Goal: Task Accomplishment & Management: Manage account settings

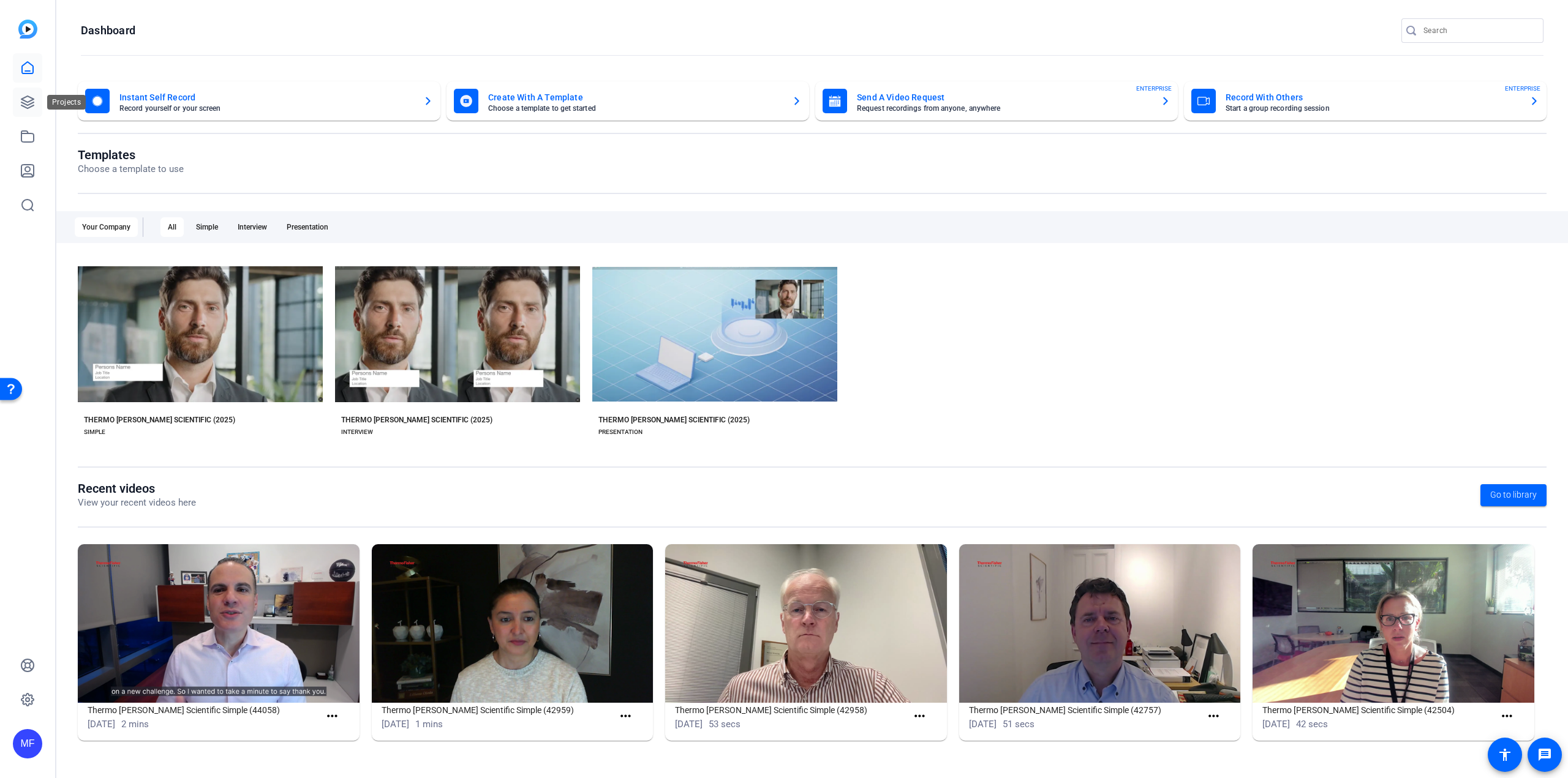
click at [27, 107] on icon at bounding box center [28, 102] width 15 height 15
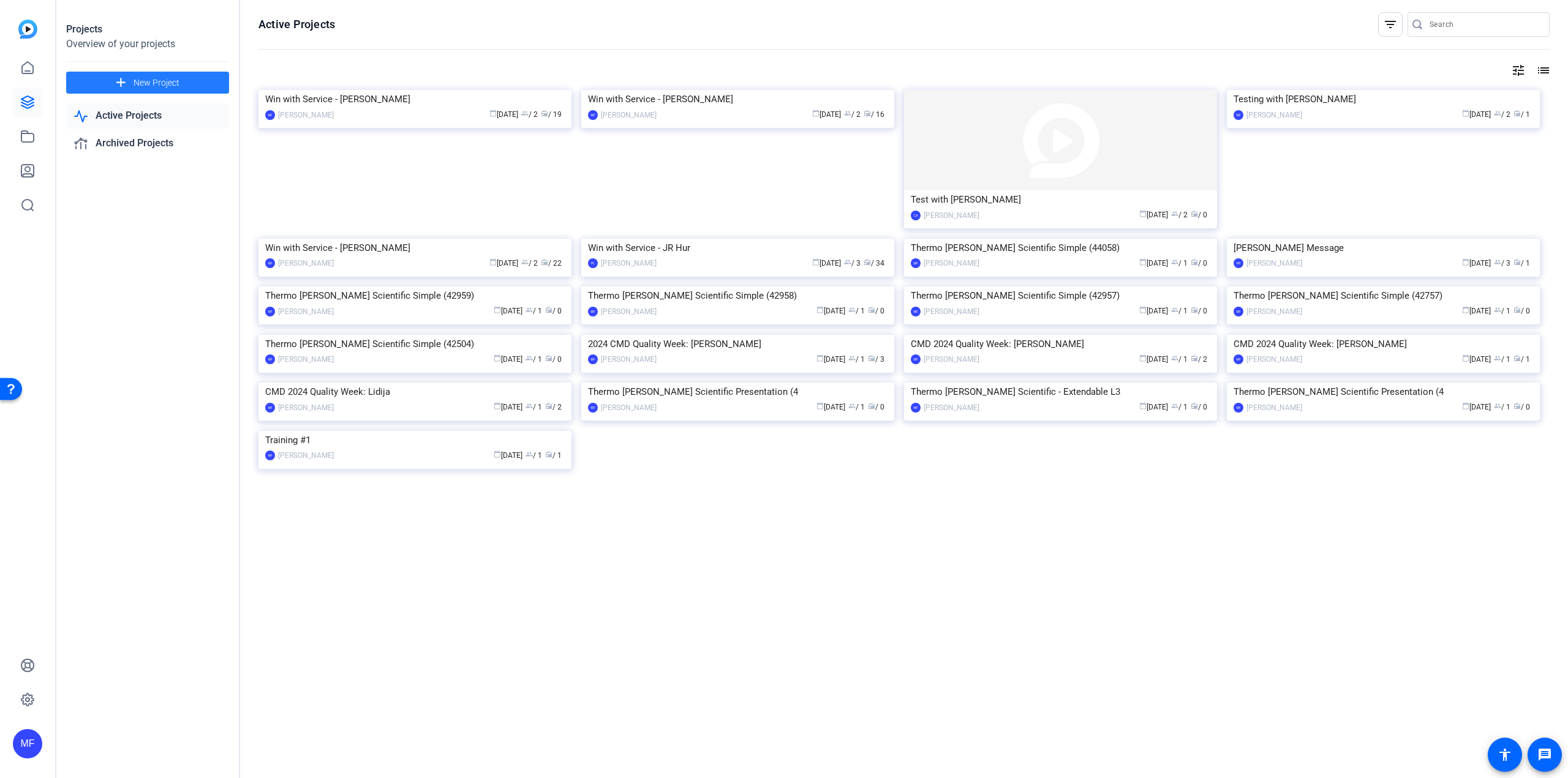
click at [135, 84] on span "New Project" at bounding box center [155, 83] width 46 height 13
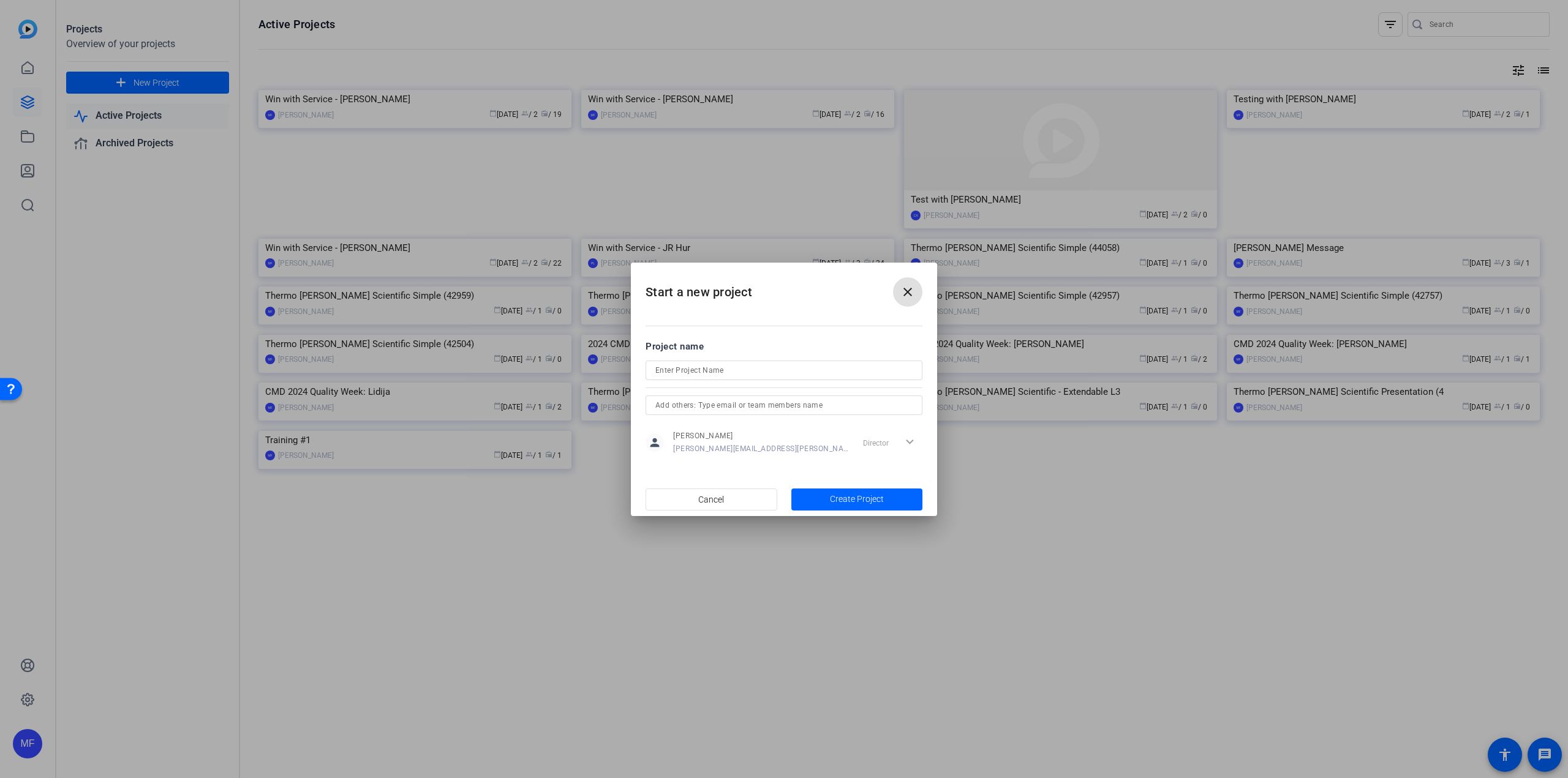
click at [680, 376] on input at bounding box center [784, 370] width 257 height 15
click at [656, 371] on input "Brains in Space" at bounding box center [784, 370] width 257 height 15
type input "CMD: Brains in Space"
click at [683, 403] on input "text" at bounding box center [784, 405] width 257 height 15
type input "cherith"
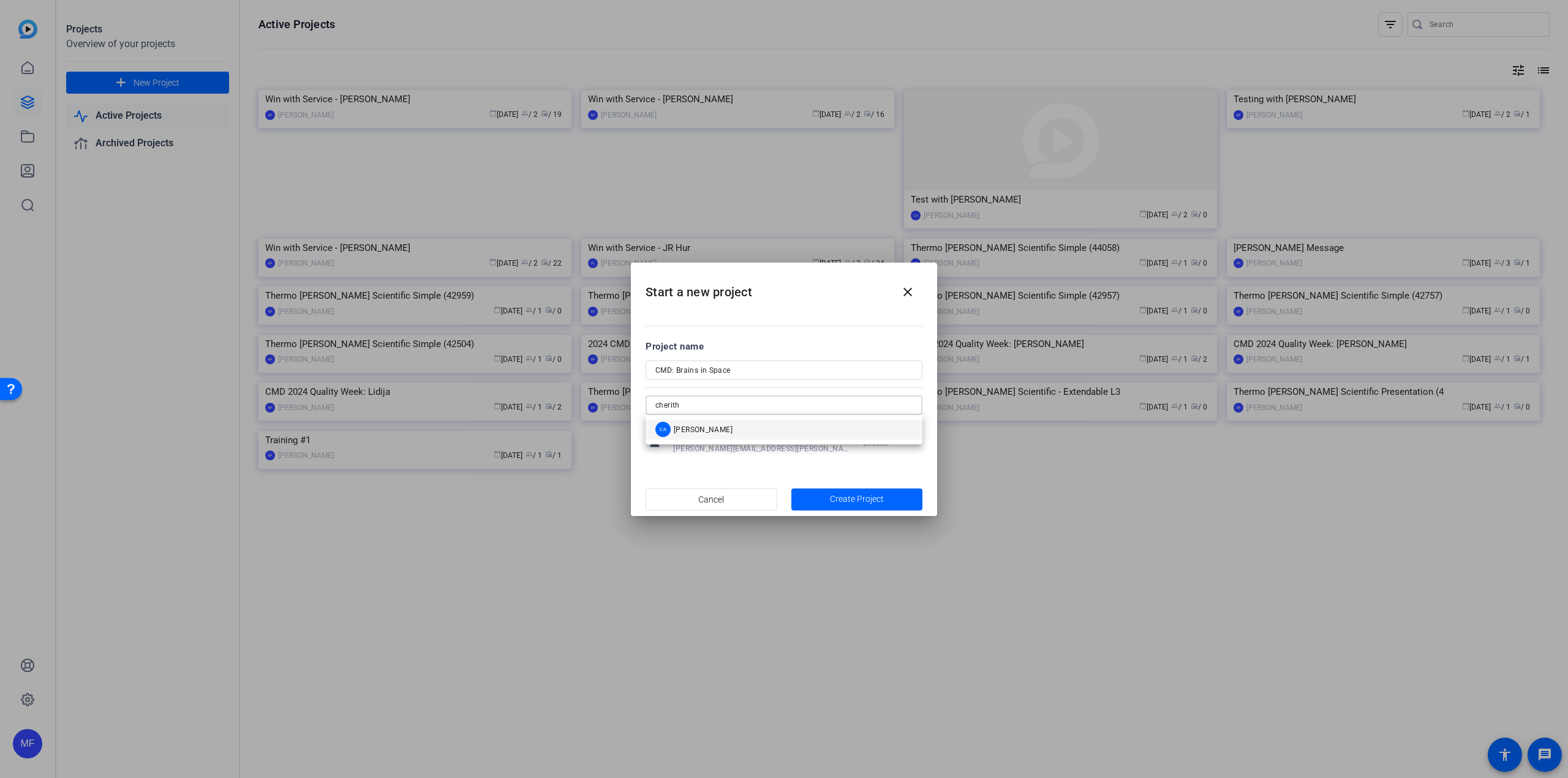
click at [683, 423] on div "CA [PERSON_NAME]" at bounding box center [694, 429] width 77 height 15
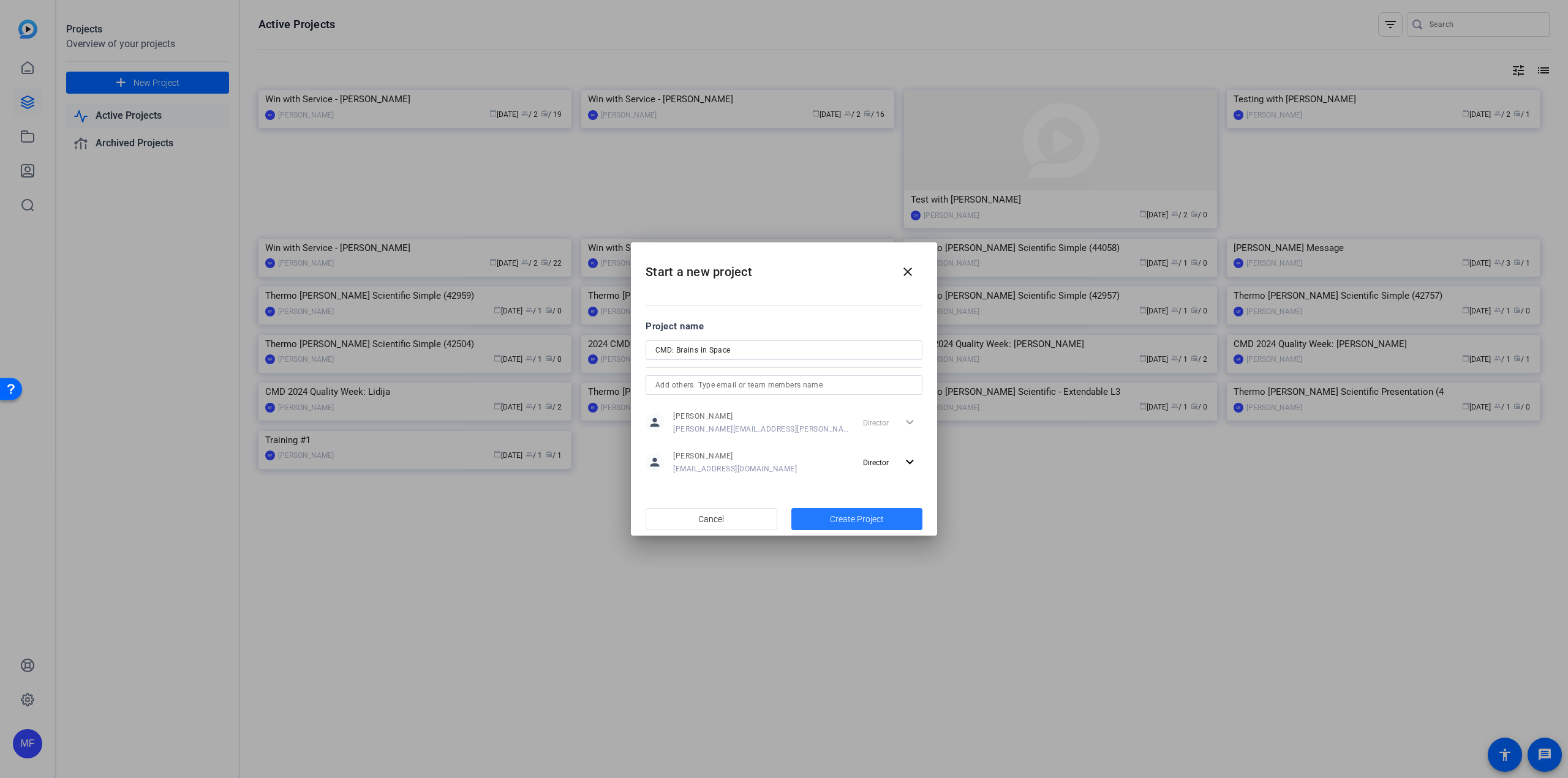
click at [818, 484] on span "button" at bounding box center [857, 519] width 131 height 30
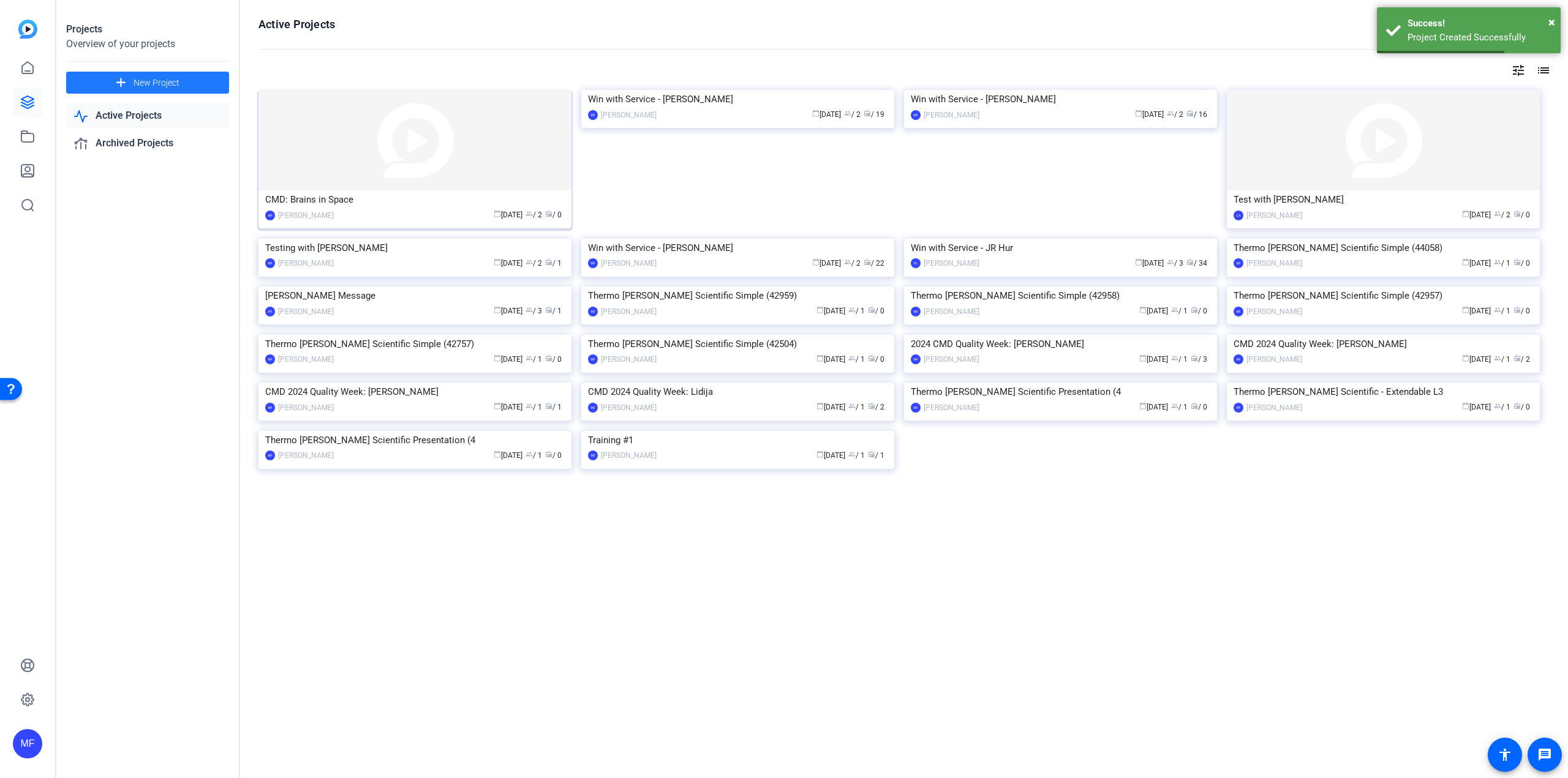
click at [441, 153] on img at bounding box center [415, 141] width 313 height 101
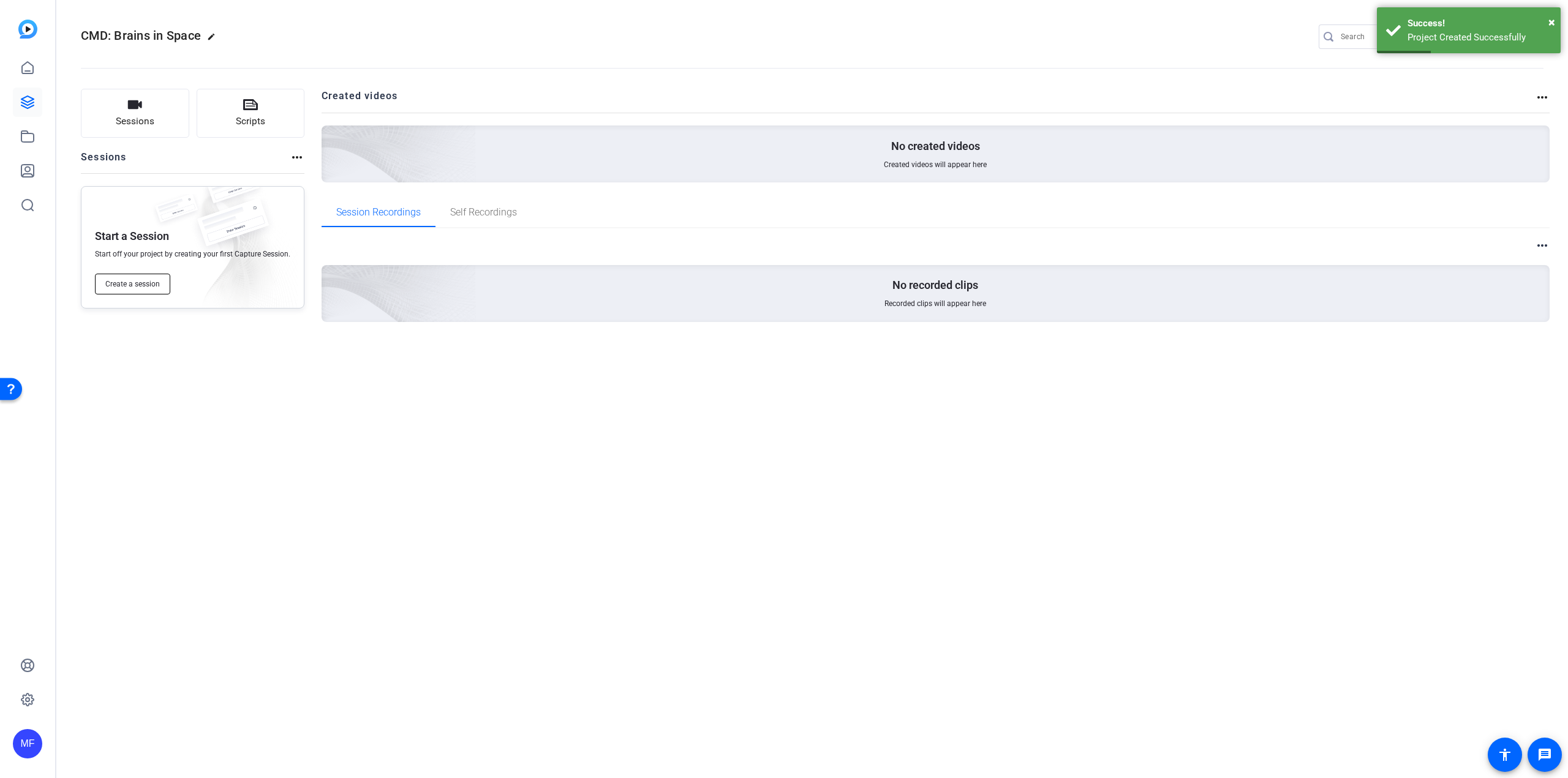
click at [149, 283] on span "Create a session" at bounding box center [132, 284] width 55 height 10
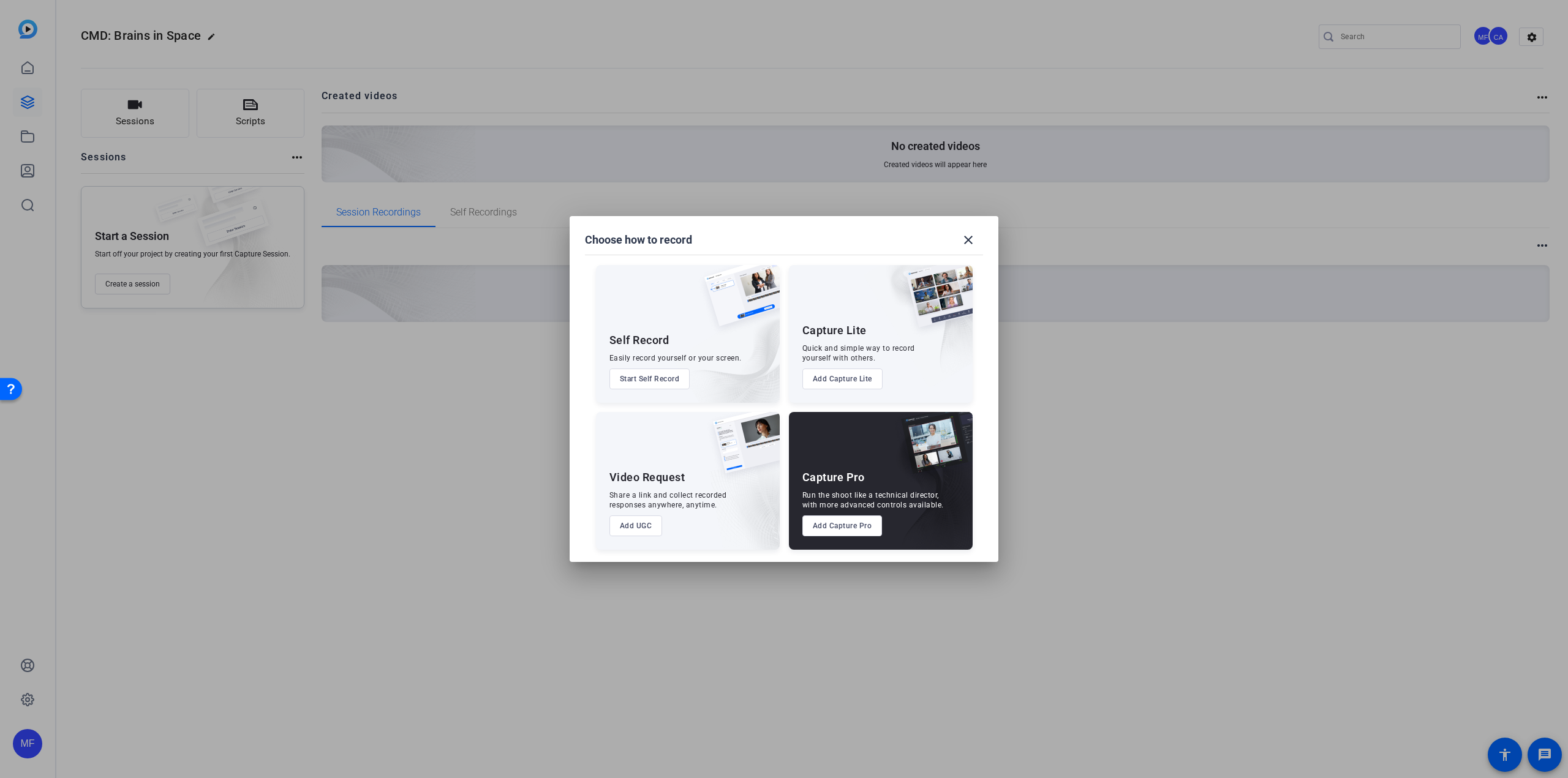
click at [829, 484] on button "Add Capture Pro" at bounding box center [843, 526] width 80 height 20
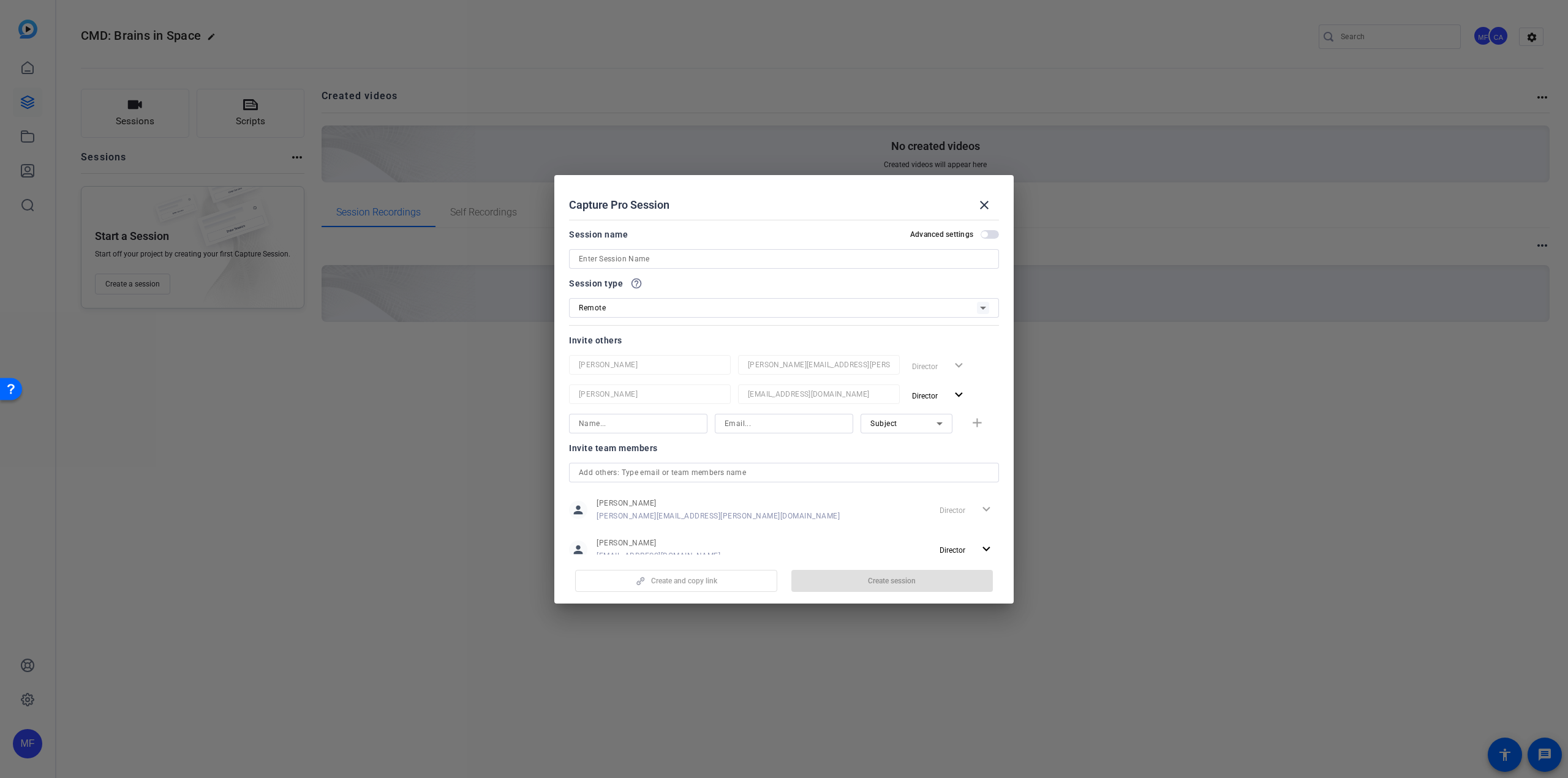
click at [620, 258] on input at bounding box center [783, 259] width 411 height 15
type input "TEST: Tech check with [PERSON_NAME]"
click at [633, 423] on input at bounding box center [638, 423] width 119 height 15
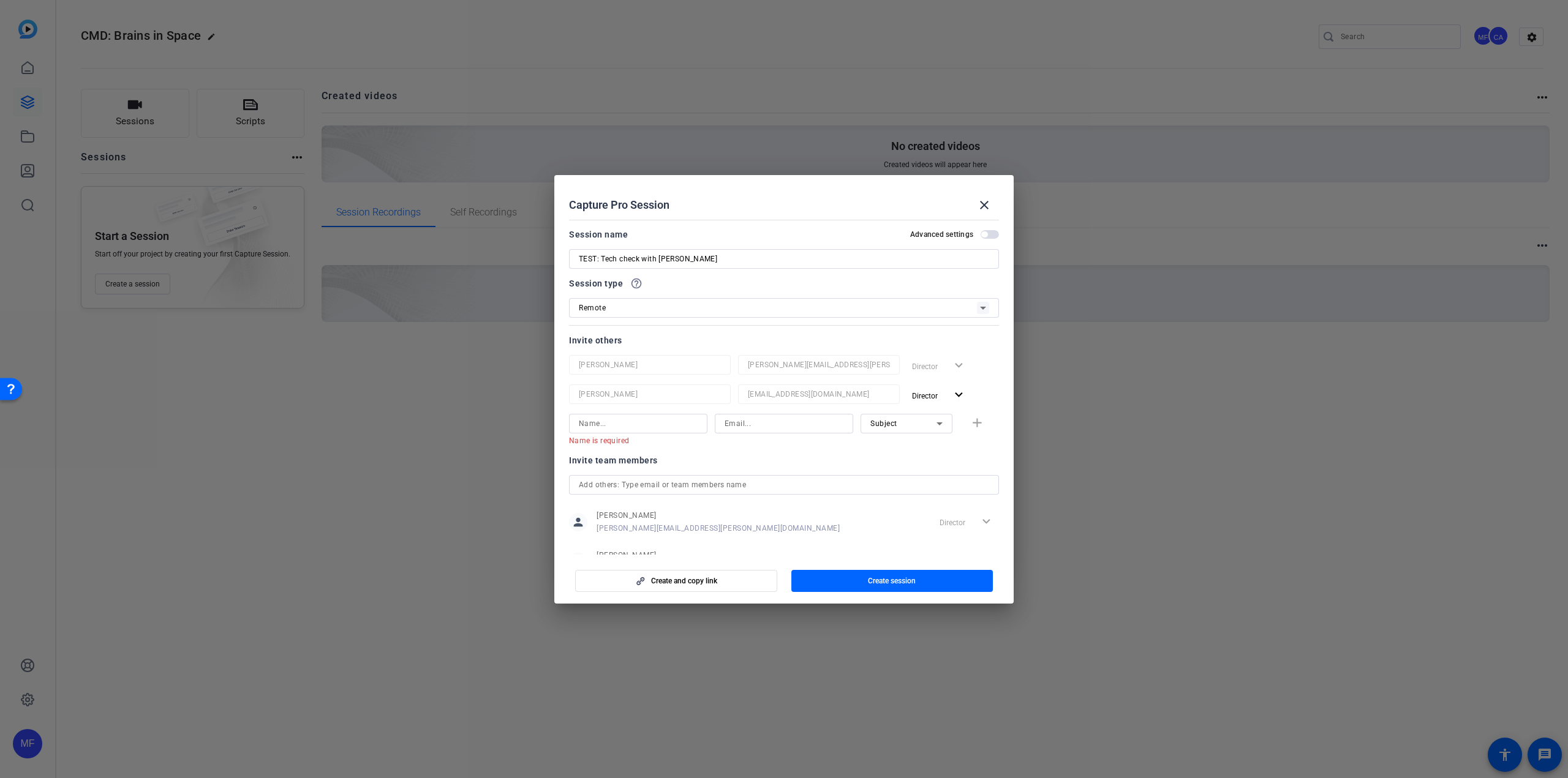
click at [766, 426] on input at bounding box center [784, 423] width 119 height 15
paste input "[EMAIL_ADDRESS][DOMAIN_NAME]"
type input "[EMAIL_ADDRESS][DOMAIN_NAME]"
click at [652, 426] on input at bounding box center [638, 423] width 119 height 15
type input "[PERSON_NAME]"
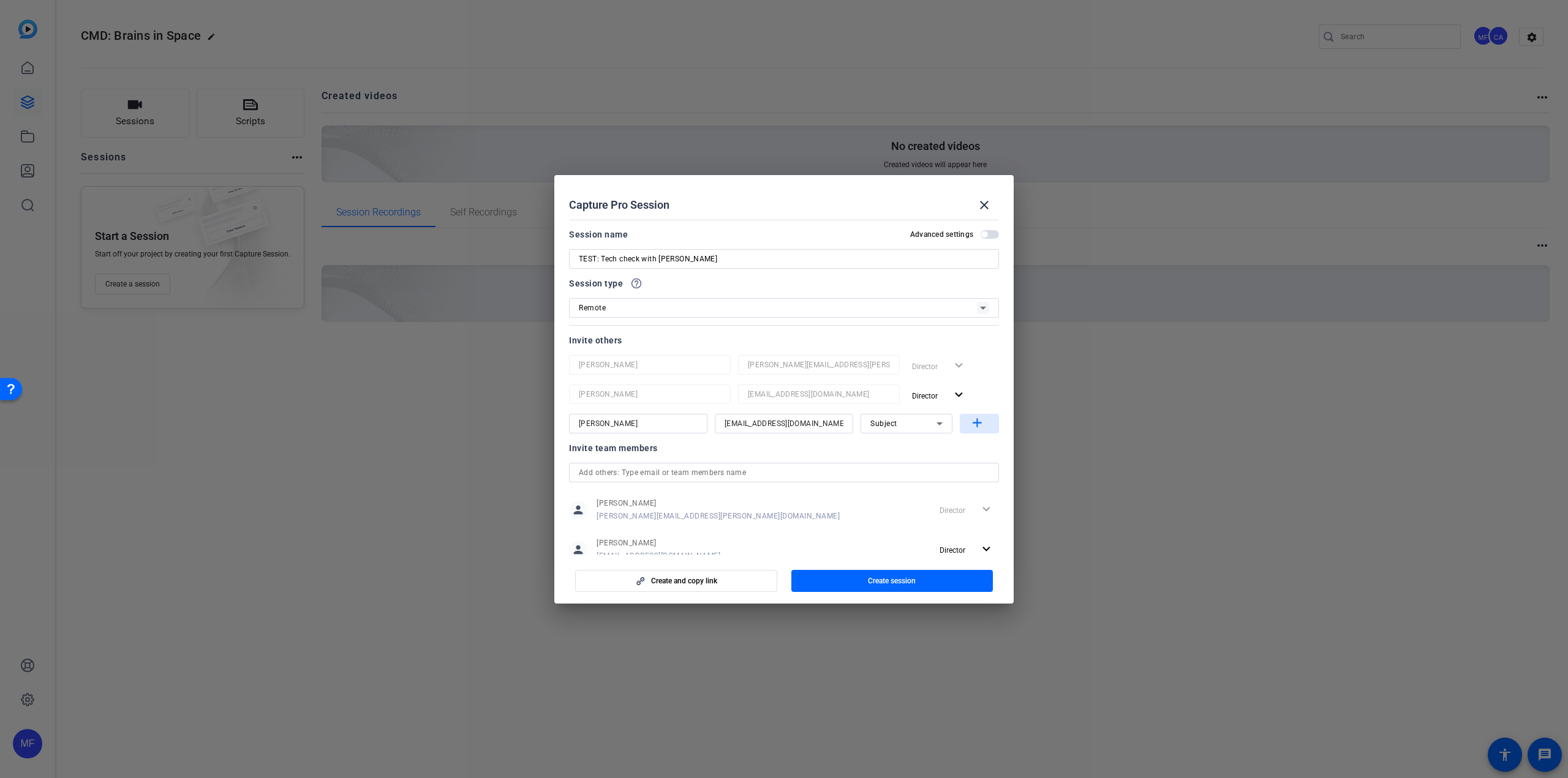
click at [939, 423] on mat-icon "add" at bounding box center [977, 423] width 15 height 15
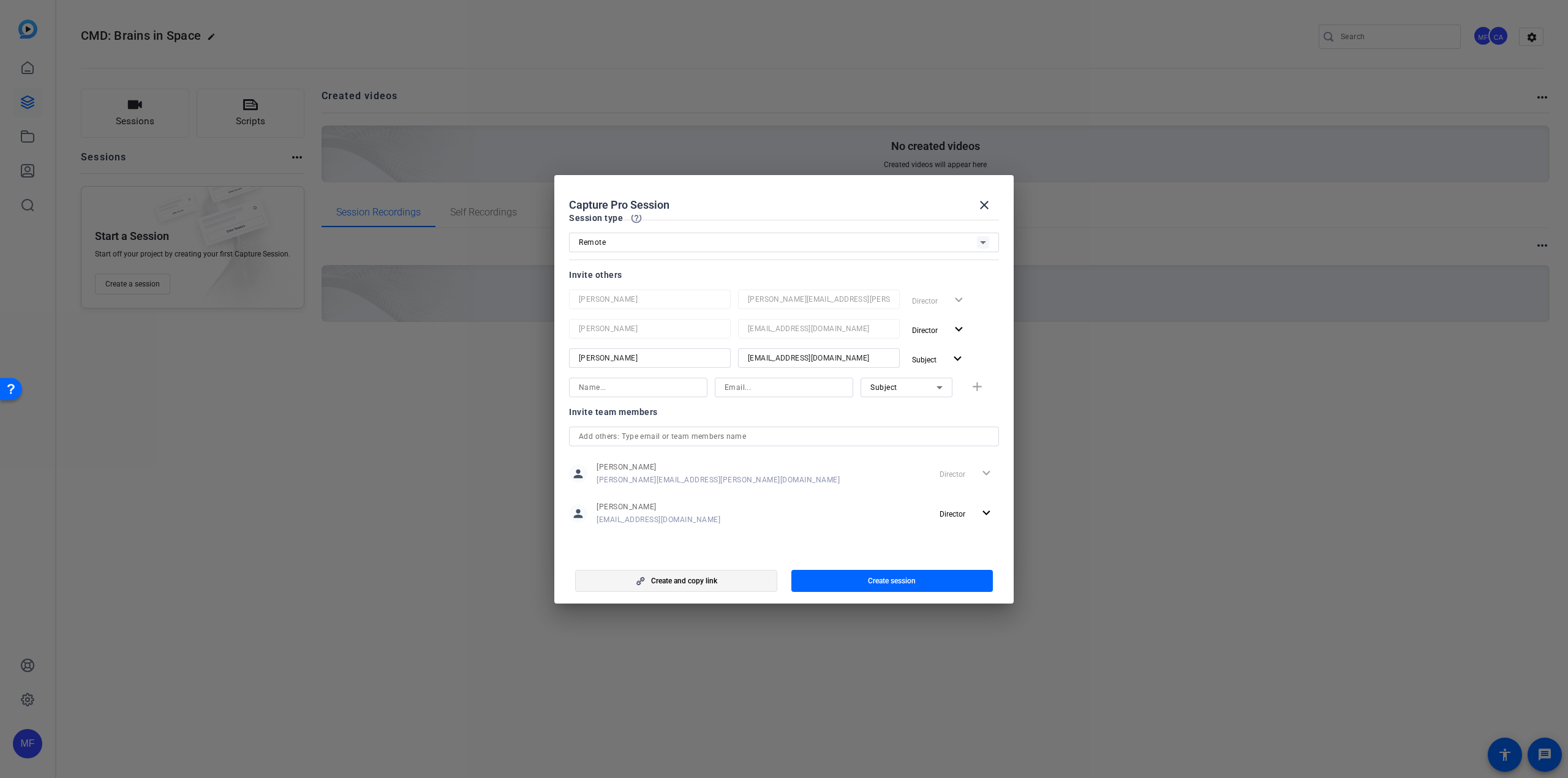
click at [696, 484] on span "Create and copy link" at bounding box center [683, 581] width 66 height 10
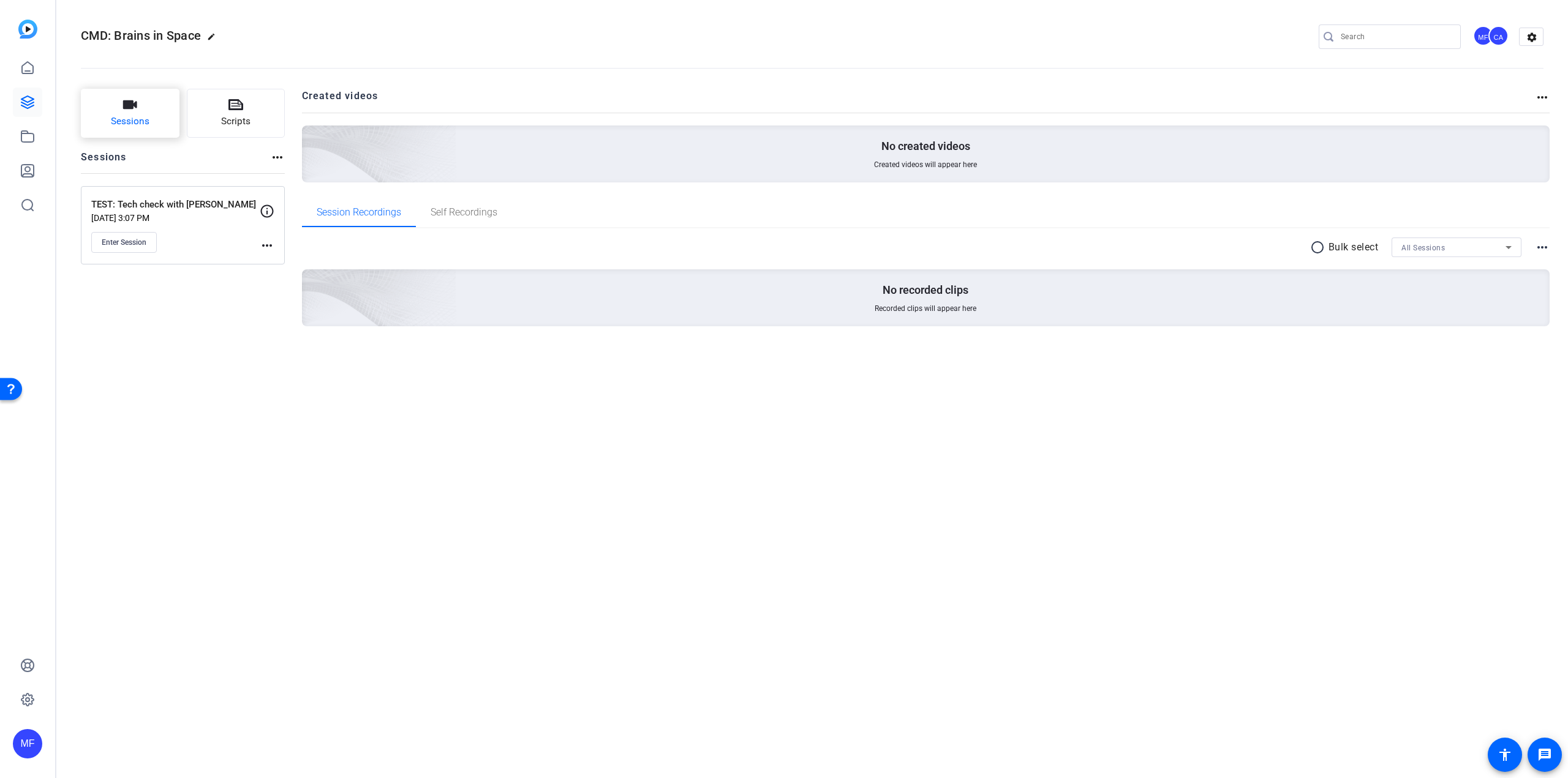
click at [139, 117] on span "Sessions" at bounding box center [129, 121] width 38 height 14
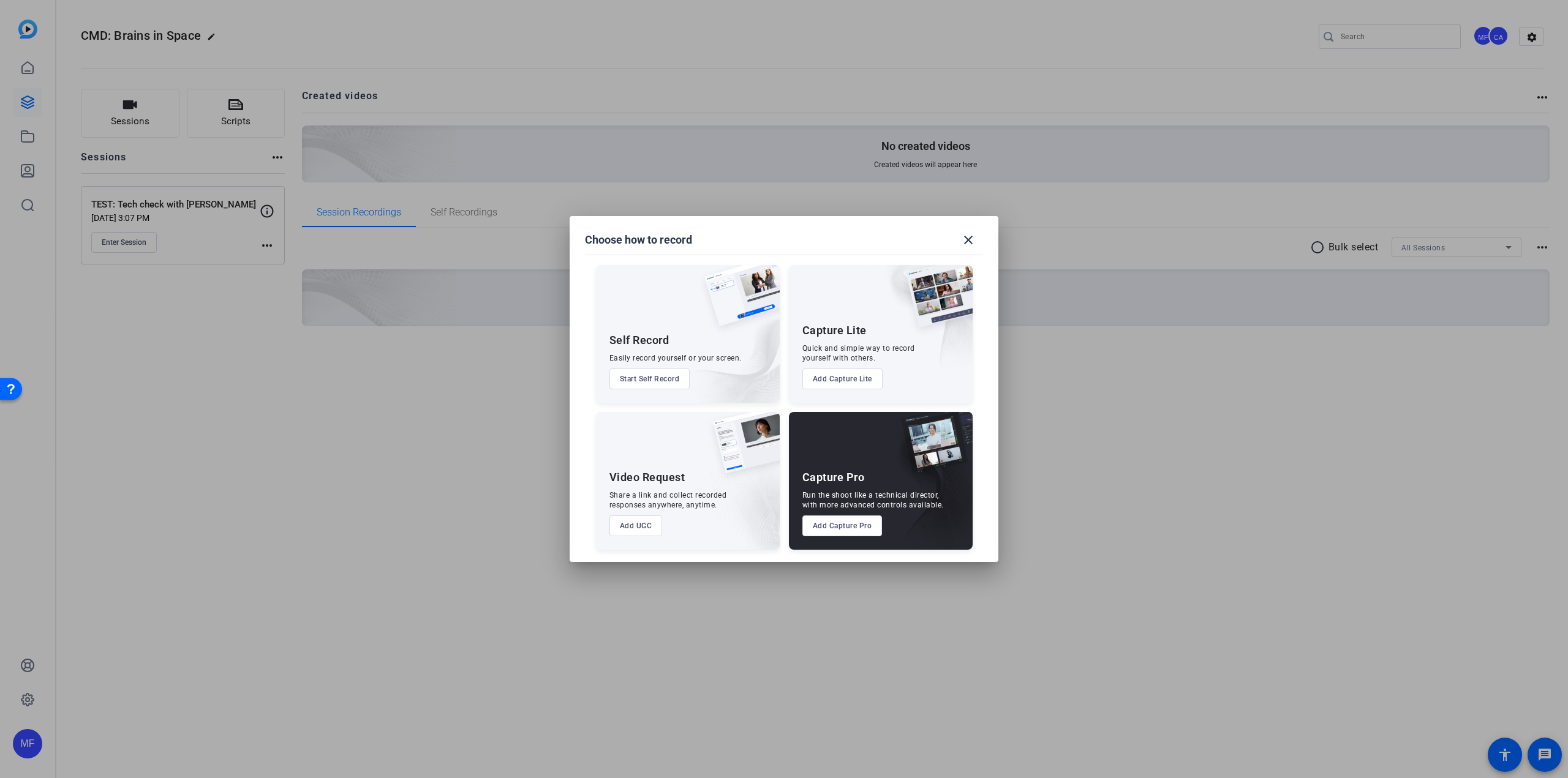
click at [850, 484] on button "Add Capture Pro" at bounding box center [843, 526] width 80 height 20
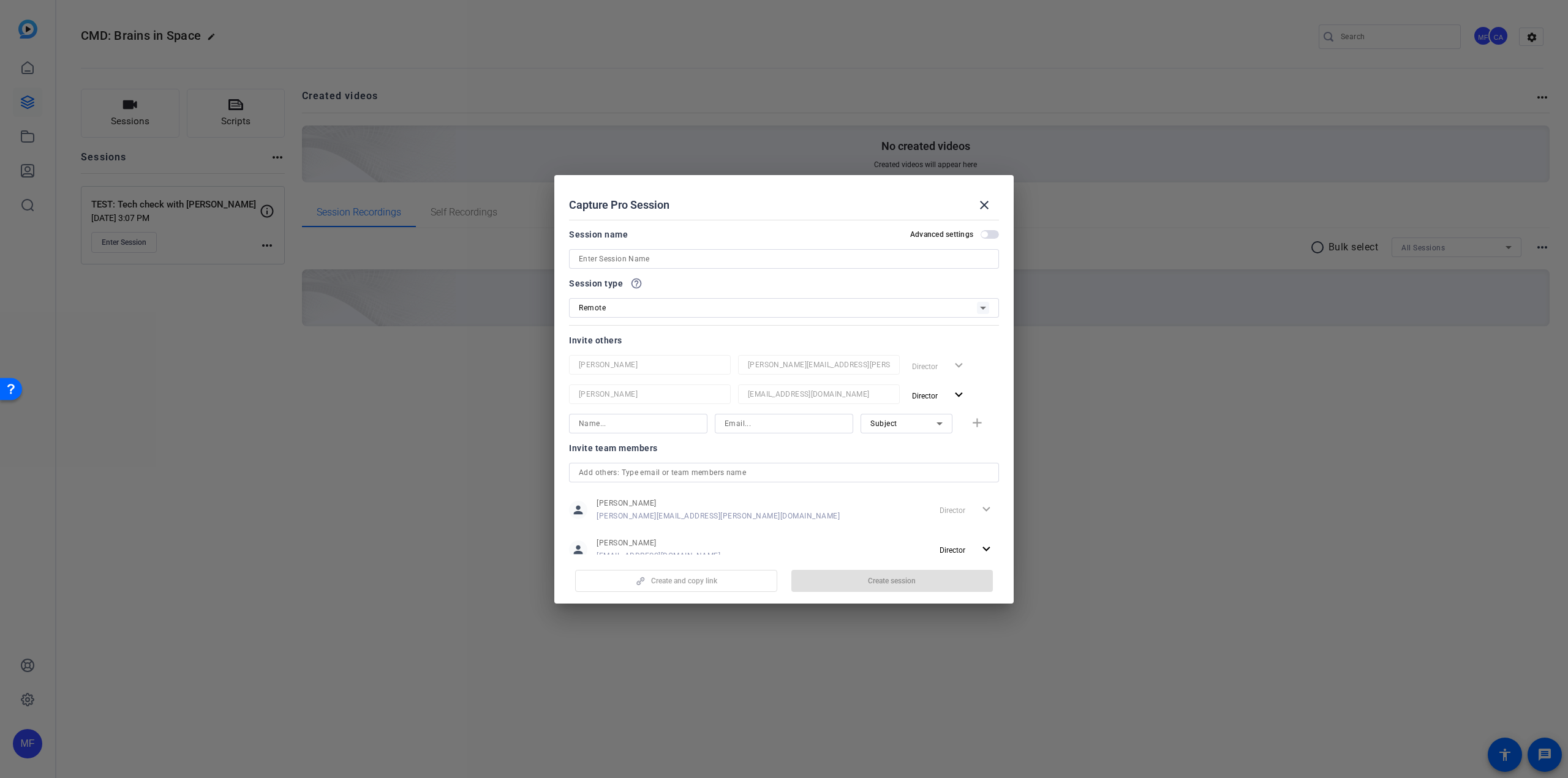
click at [618, 253] on input at bounding box center [783, 259] width 411 height 15
type input "RECORDING: [PERSON_NAME]"
click at [602, 420] on input at bounding box center [638, 423] width 119 height 15
paste input "[URL][DOMAIN_NAME]"
type input "[URL][DOMAIN_NAME]"
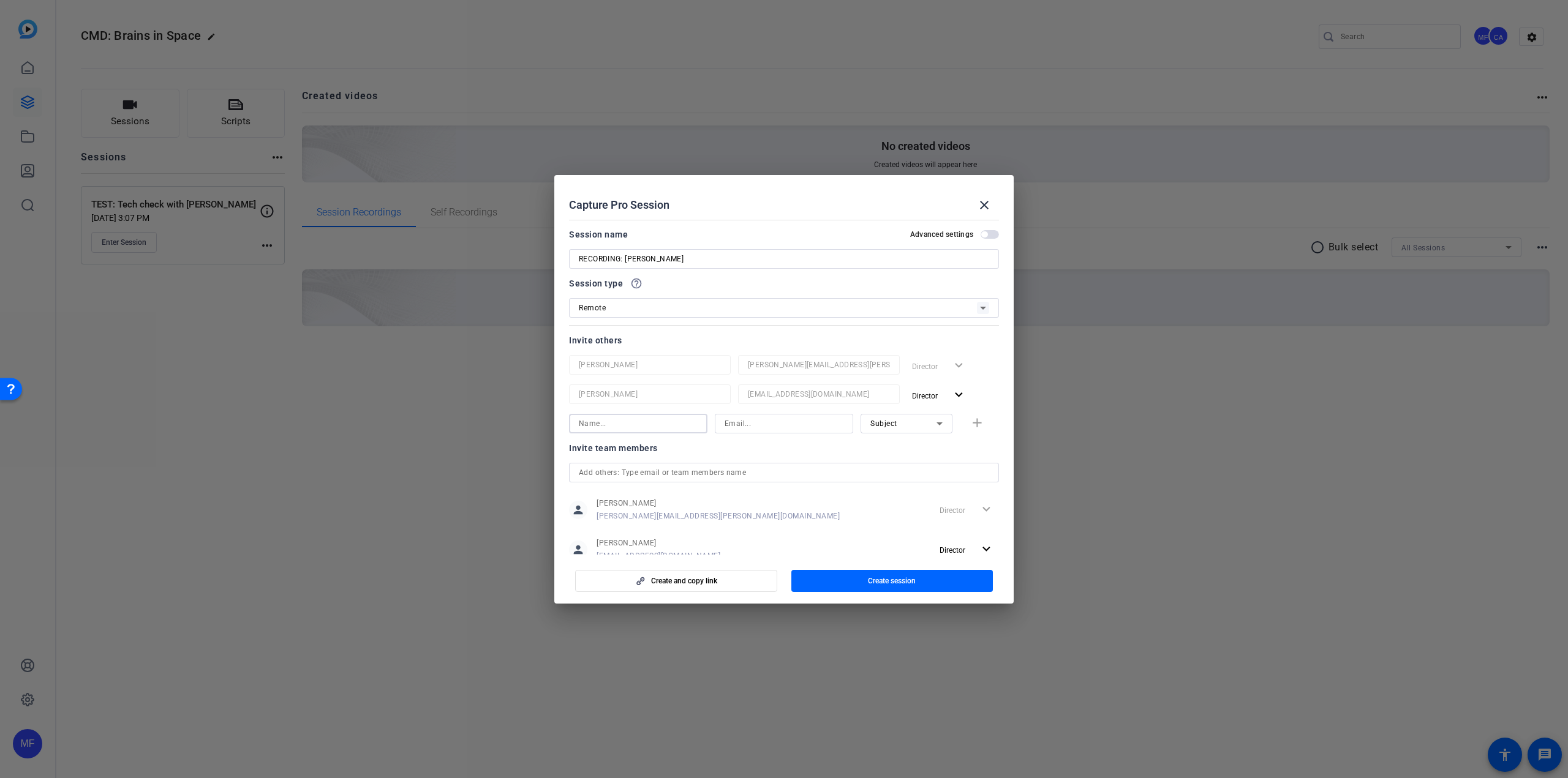
scroll to position [0, 0]
type input "[PERSON_NAME]"
drag, startPoint x: 723, startPoint y: 423, endPoint x: 720, endPoint y: 432, distance: 9.5
click at [724, 423] on input at bounding box center [784, 423] width 119 height 15
click at [736, 426] on input at bounding box center [784, 423] width 119 height 15
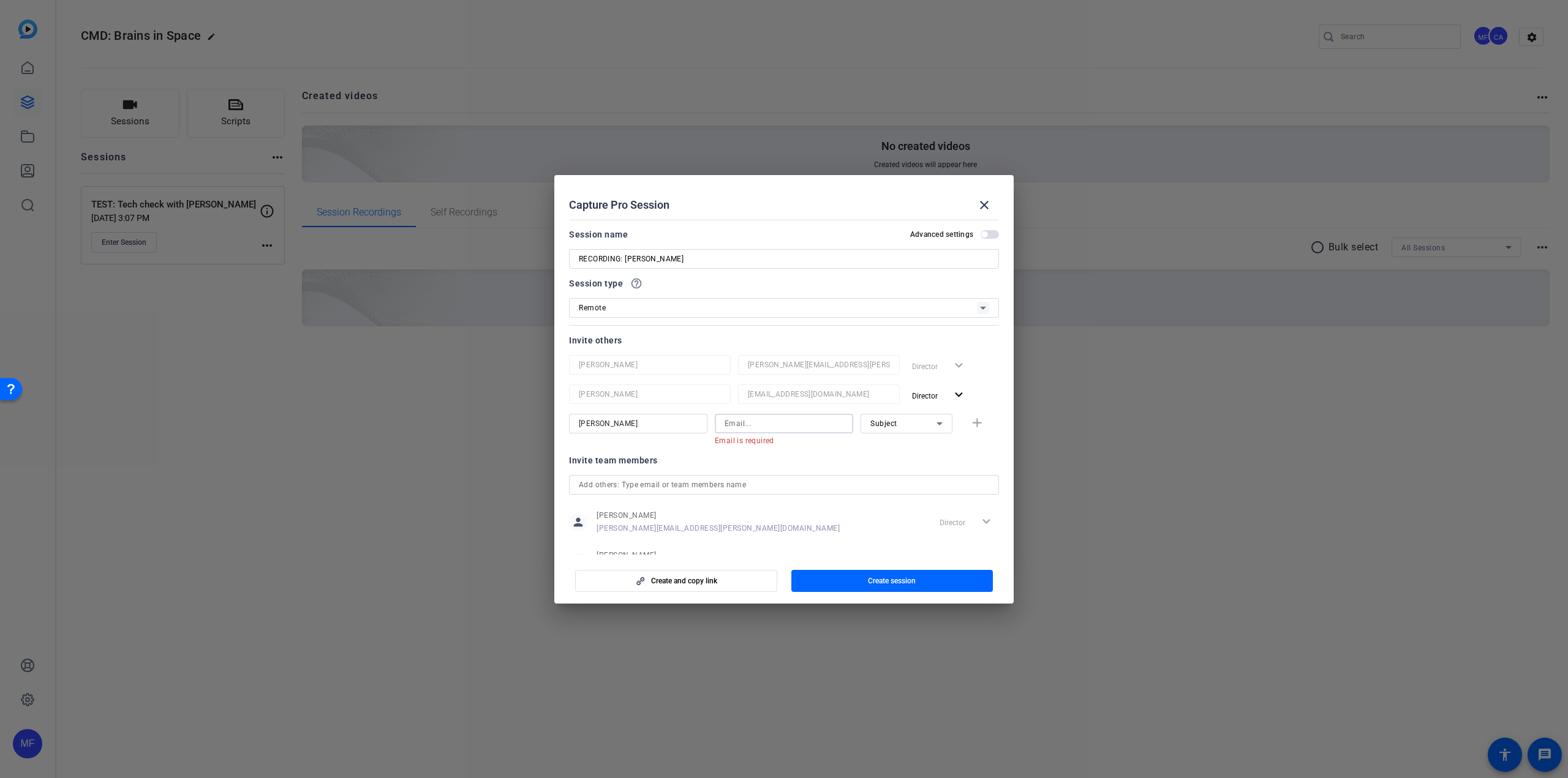
paste input "[EMAIL_ADDRESS][DOMAIN_NAME]"
type input "[EMAIL_ADDRESS][DOMAIN_NAME]"
click at [939, 423] on mat-icon "add" at bounding box center [977, 423] width 15 height 15
click at [643, 455] on input at bounding box center [638, 453] width 119 height 15
type input "[PERSON_NAME]"
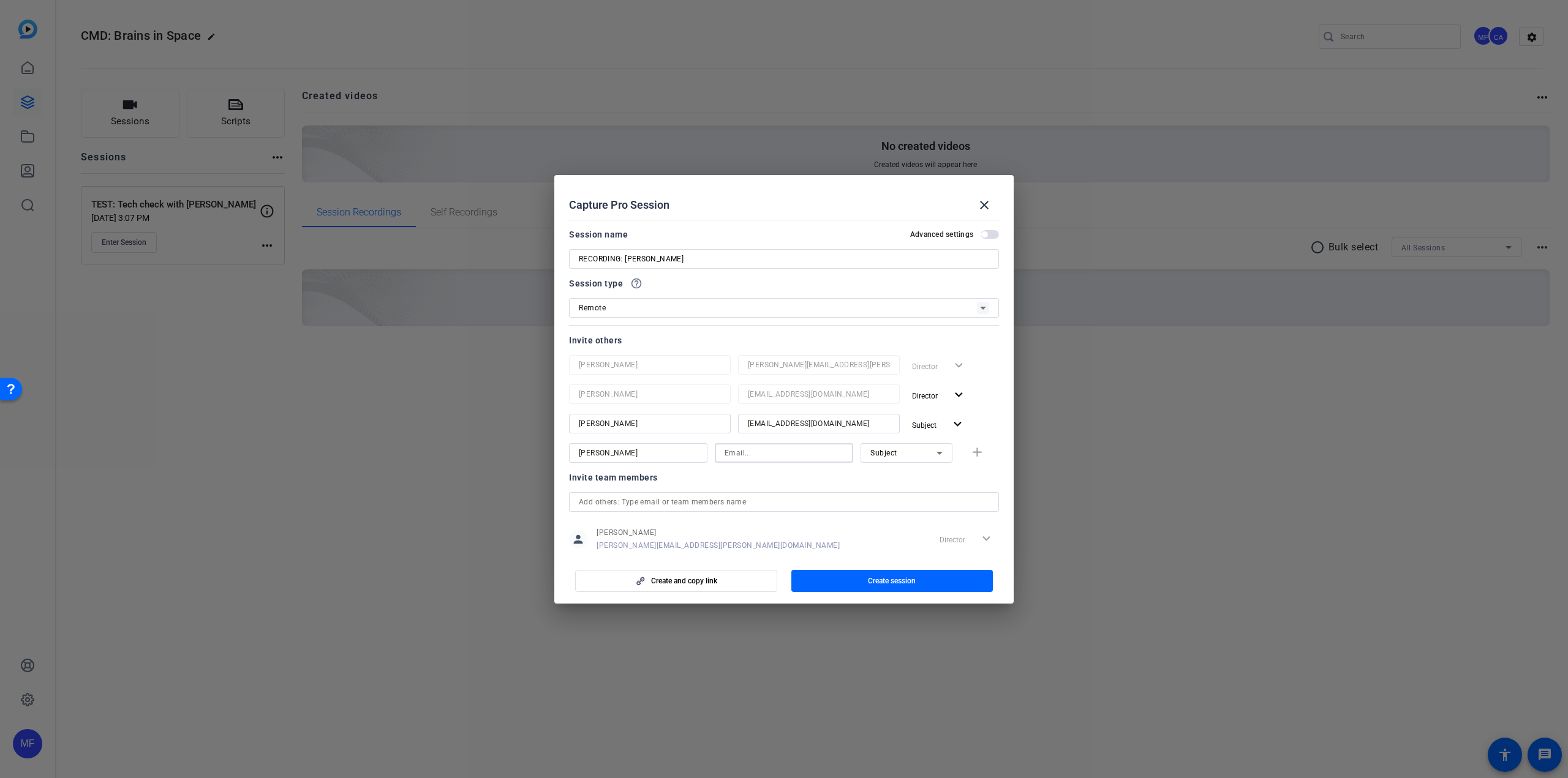
click at [777, 449] on input at bounding box center [784, 453] width 119 height 15
paste input "[PERSON_NAME][EMAIL_ADDRESS][DOMAIN_NAME]"
type input "[PERSON_NAME][EMAIL_ADDRESS][DOMAIN_NAME]"
click at [937, 451] on icon at bounding box center [939, 452] width 7 height 3
click at [905, 475] on span "Collaborator" at bounding box center [886, 477] width 45 height 15
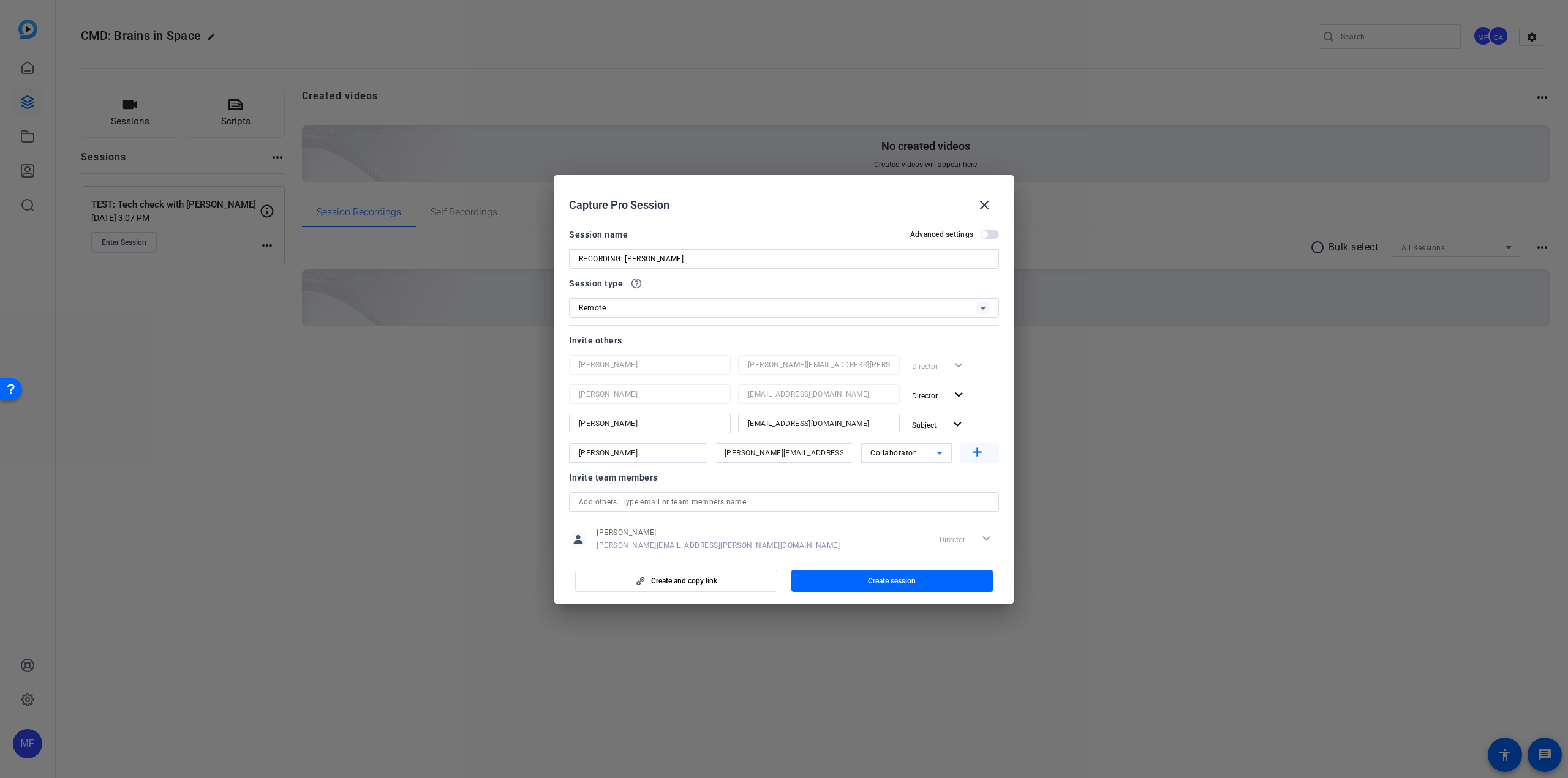
click at [939, 452] on mat-icon "add" at bounding box center [977, 452] width 15 height 15
click at [686, 484] on span "Create and copy link" at bounding box center [683, 581] width 66 height 10
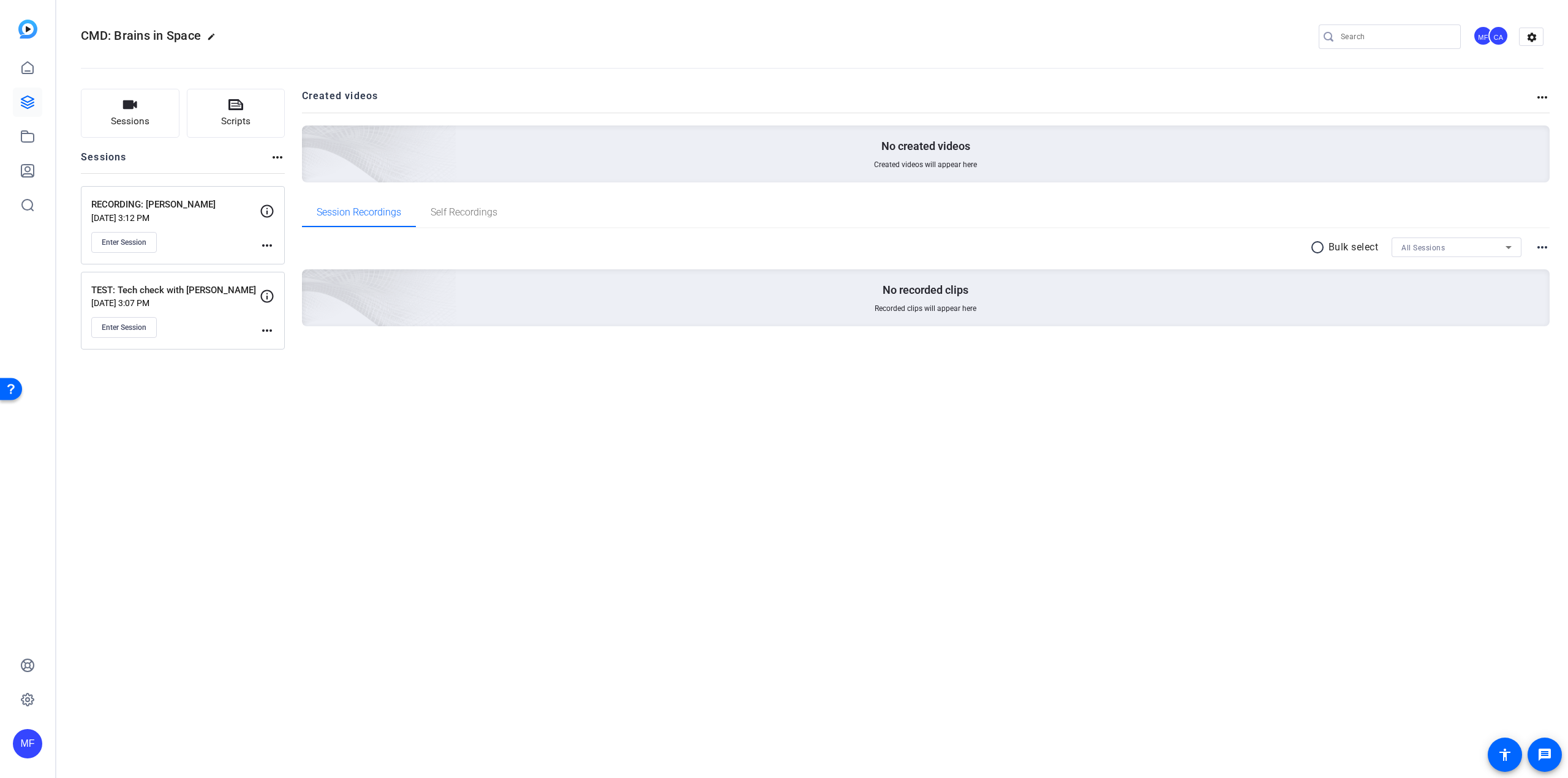
click at [277, 246] on div "RECORDING: [PERSON_NAME] [DATE] 3:12 PM Enter Session more_horiz" at bounding box center [182, 225] width 204 height 78
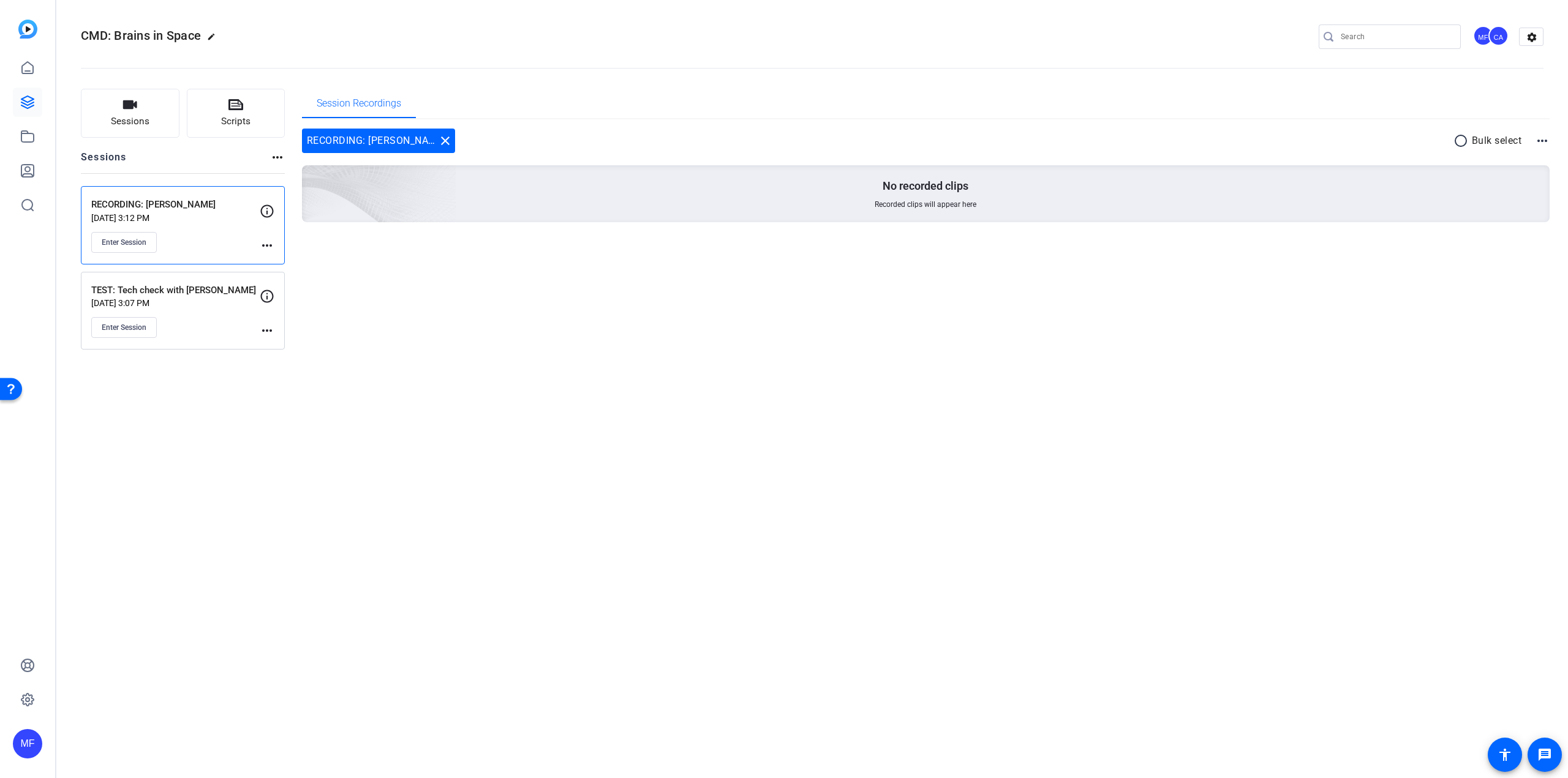
click at [271, 245] on mat-icon "more_horiz" at bounding box center [267, 246] width 15 height 15
click at [282, 267] on span "Edit Session" at bounding box center [297, 263] width 56 height 15
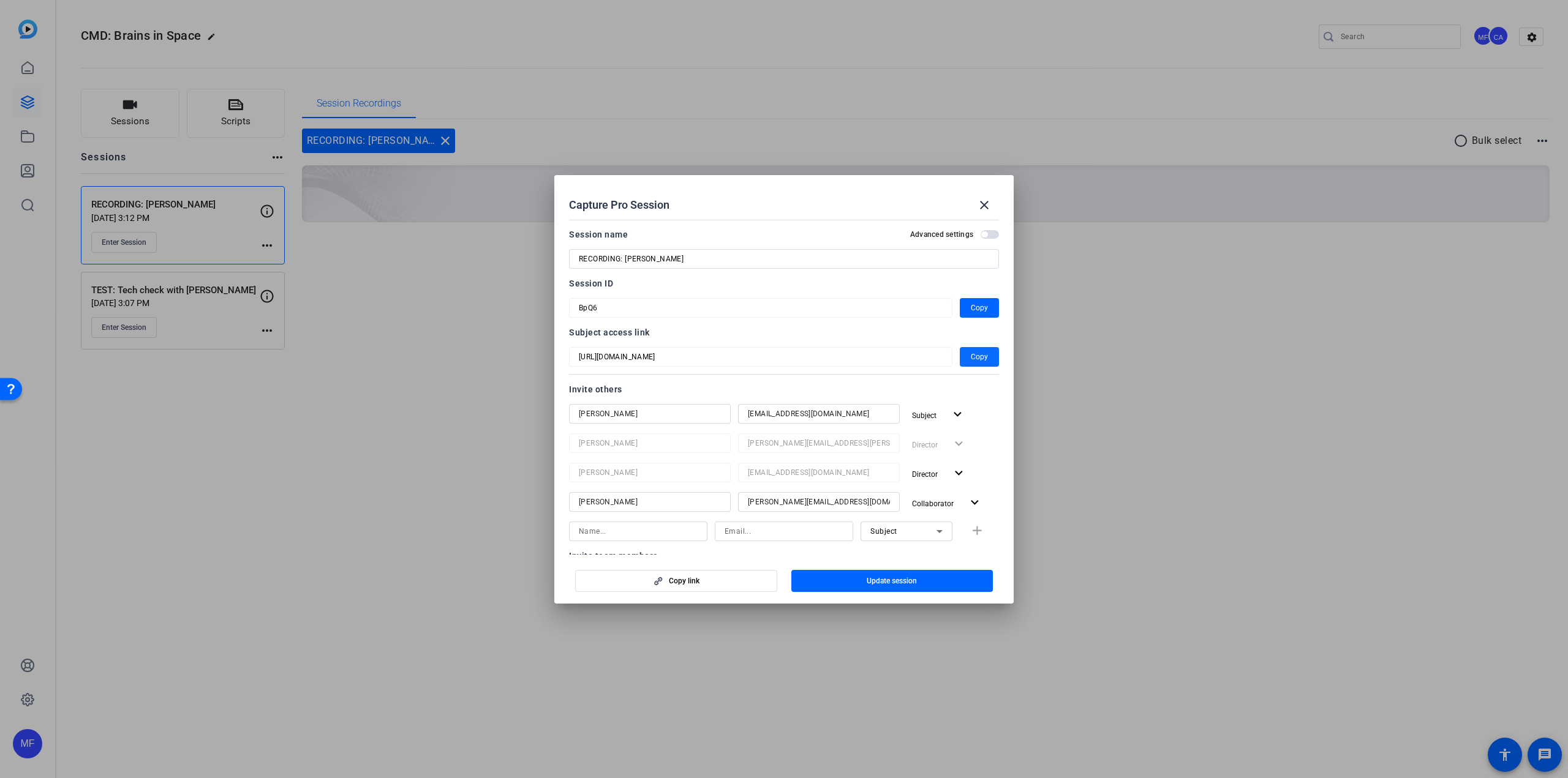
click at [939, 353] on span "Copy" at bounding box center [979, 357] width 17 height 15
drag, startPoint x: 980, startPoint y: 197, endPoint x: 888, endPoint y: 203, distance: 92.2
click at [939, 197] on mat-icon "close" at bounding box center [984, 205] width 15 height 15
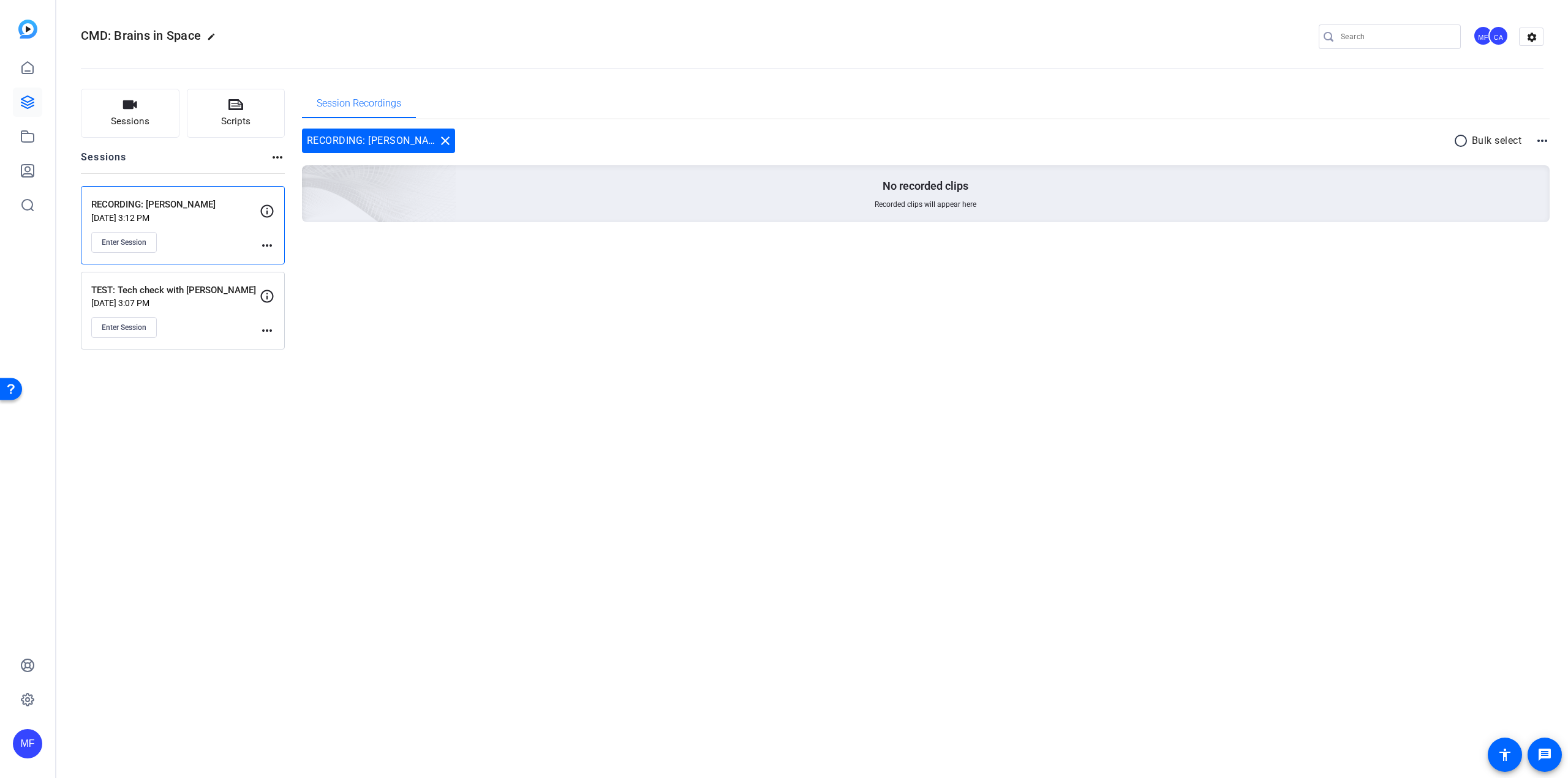
click at [262, 327] on mat-icon "more_horiz" at bounding box center [267, 330] width 15 height 15
click at [283, 348] on span "Edit Session" at bounding box center [297, 349] width 56 height 15
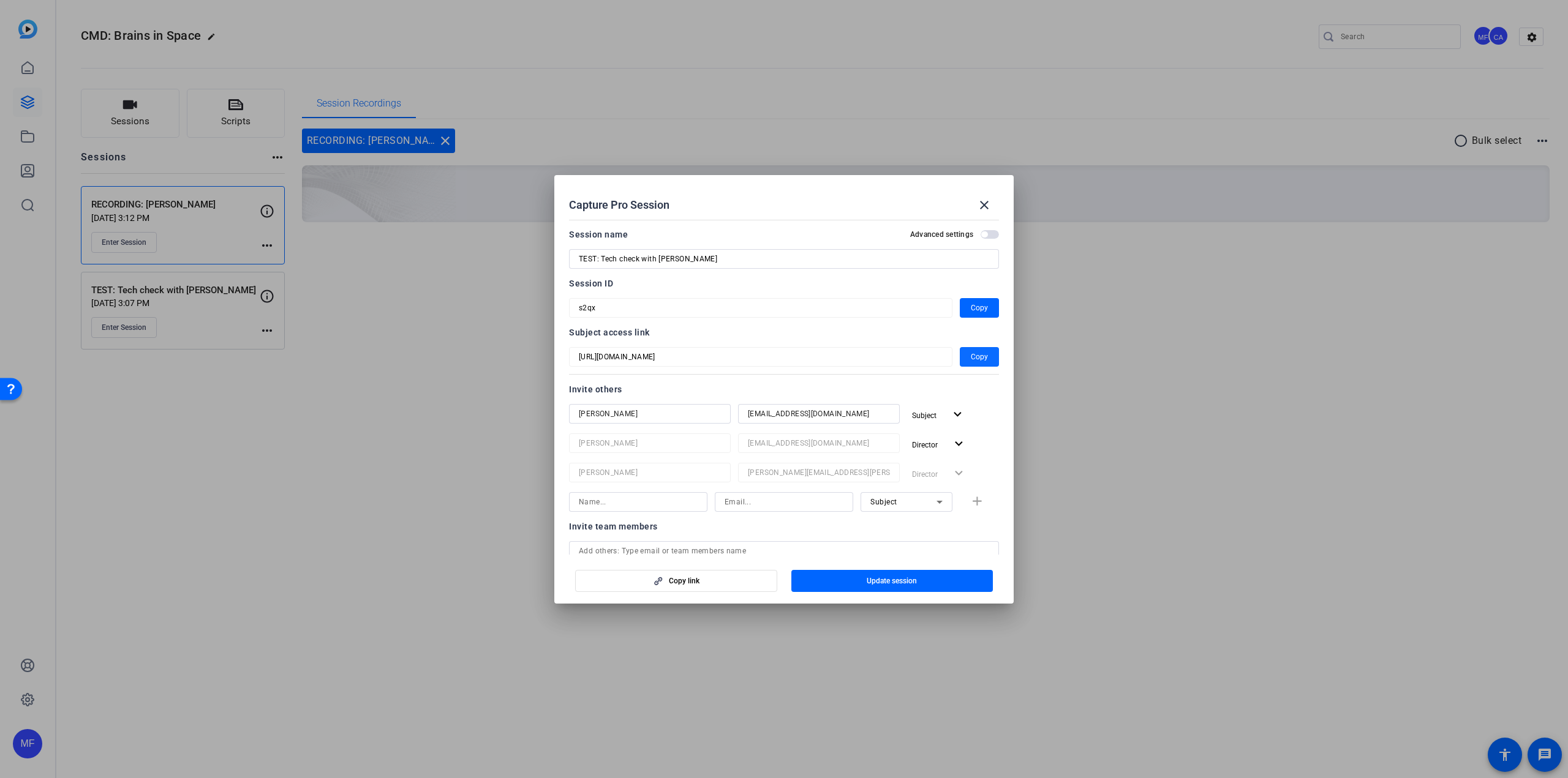
click at [939, 358] on span "Copy" at bounding box center [979, 357] width 17 height 15
click at [939, 205] on mat-icon "close" at bounding box center [984, 205] width 15 height 15
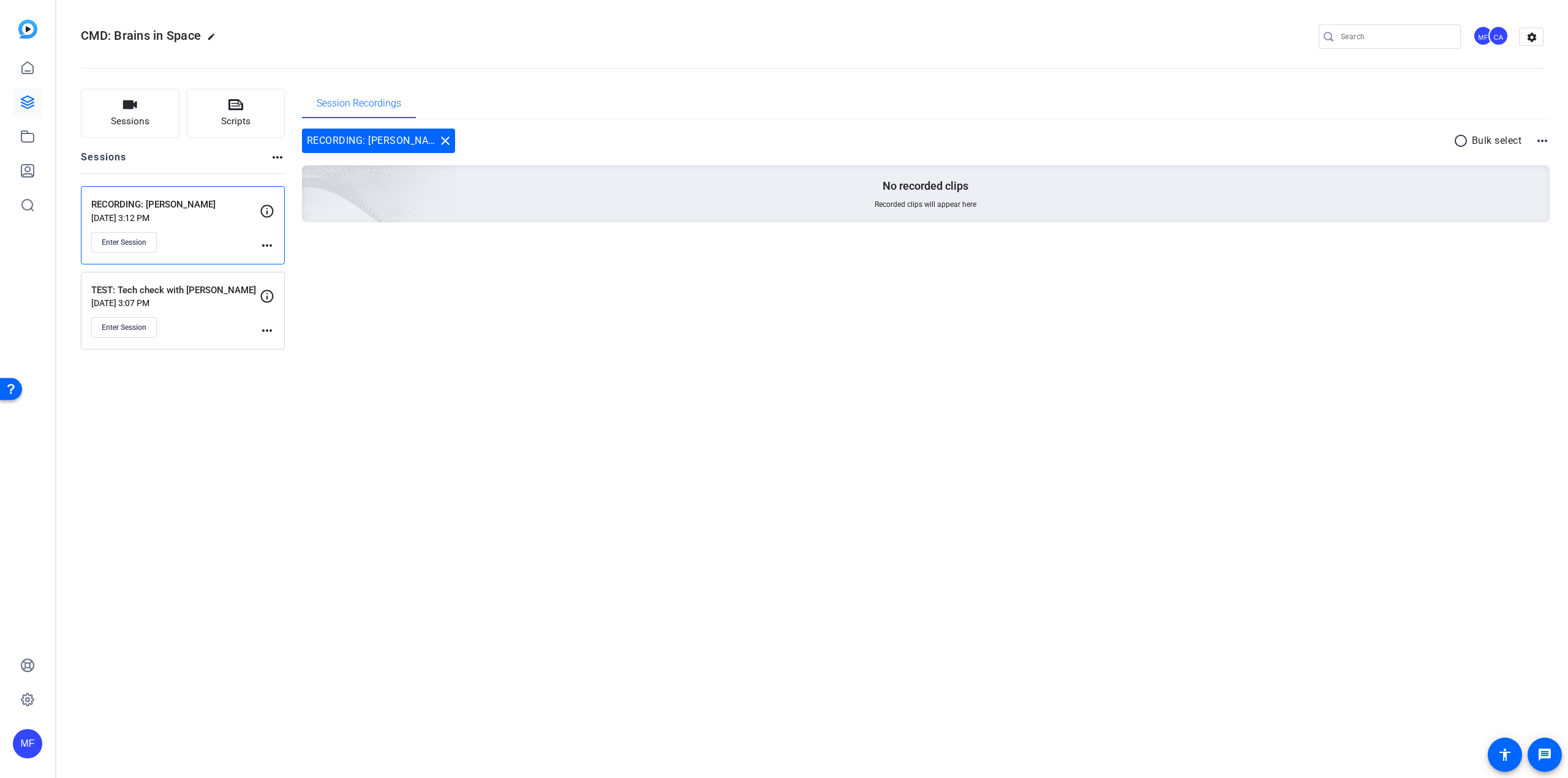
click at [263, 247] on mat-icon "more_horiz" at bounding box center [267, 246] width 15 height 15
click at [277, 268] on span "Edit Session" at bounding box center [297, 263] width 56 height 15
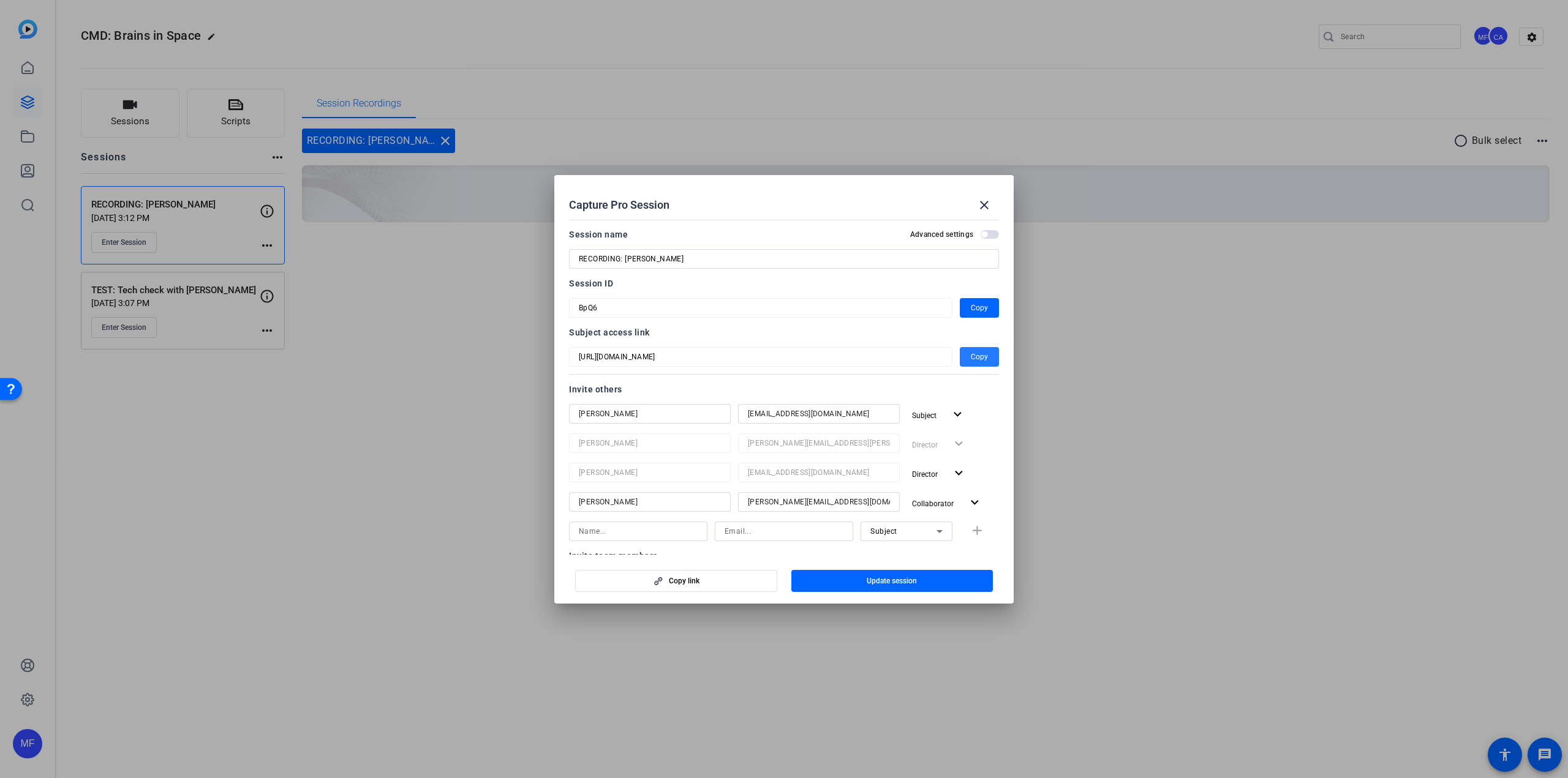
click at [939, 355] on span "Copy" at bounding box center [979, 357] width 17 height 15
click at [939, 205] on mat-icon "close" at bounding box center [984, 205] width 15 height 15
